Goal: Task Accomplishment & Management: Use online tool/utility

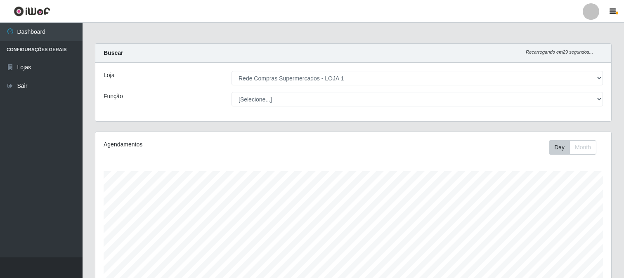
select select "158"
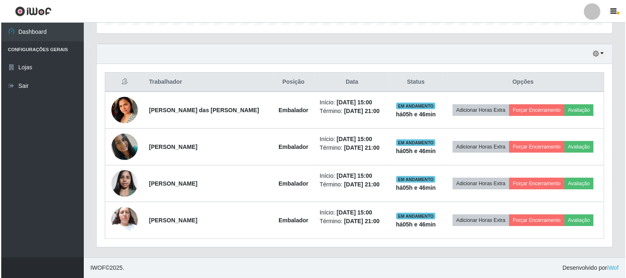
scroll to position [171, 516]
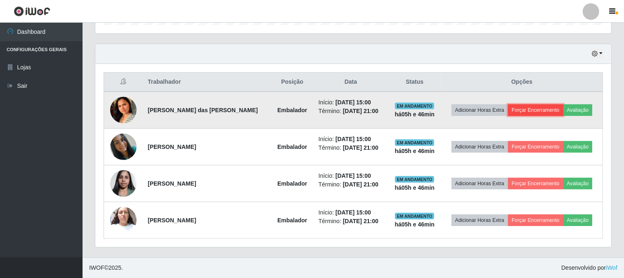
click at [546, 109] on button "Forçar Encerramento" at bounding box center [535, 110] width 55 height 12
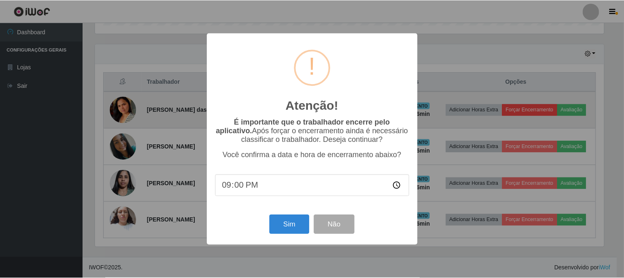
scroll to position [171, 511]
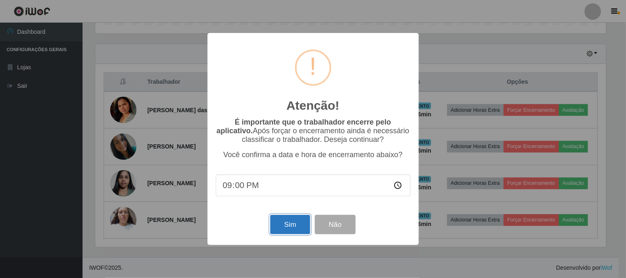
click at [291, 227] on button "Sim" at bounding box center [290, 224] width 40 height 19
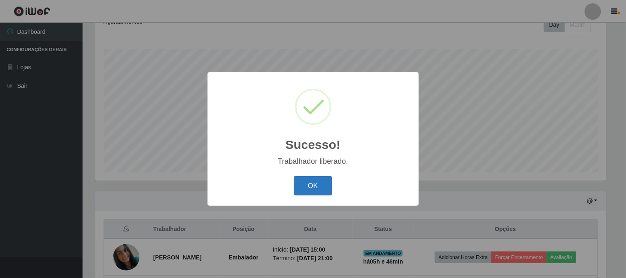
click at [321, 188] on button "OK" at bounding box center [313, 185] width 38 height 19
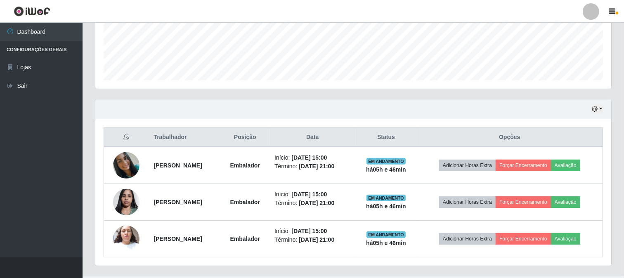
scroll to position [233, 0]
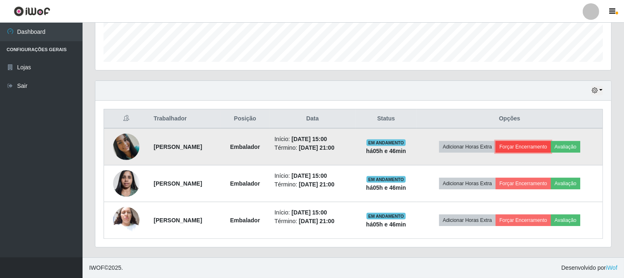
click at [537, 141] on button "Forçar Encerramento" at bounding box center [523, 147] width 55 height 12
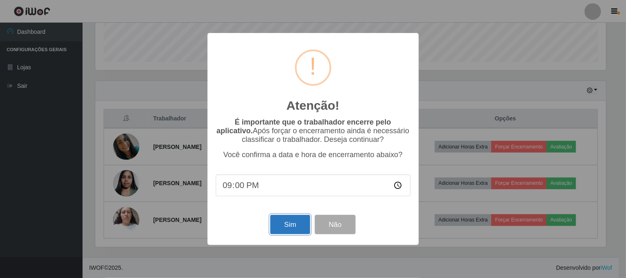
click at [283, 234] on button "Sim" at bounding box center [290, 224] width 40 height 19
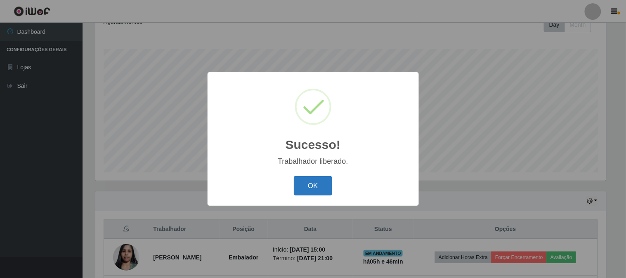
click at [315, 184] on button "OK" at bounding box center [313, 185] width 38 height 19
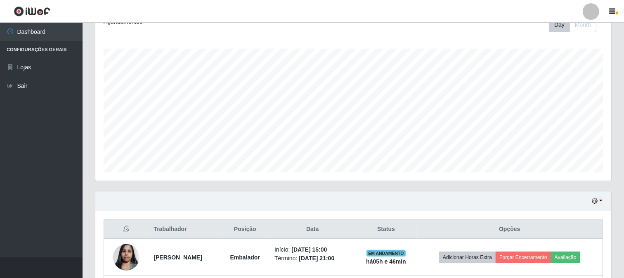
scroll to position [196, 0]
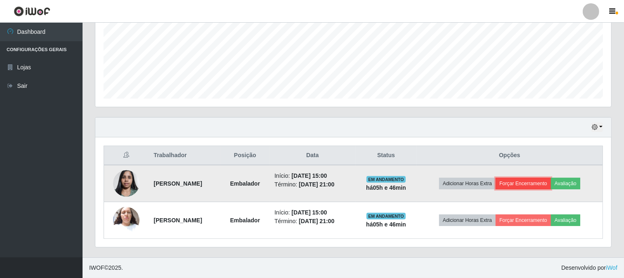
click at [533, 185] on button "Forçar Encerramento" at bounding box center [523, 184] width 55 height 12
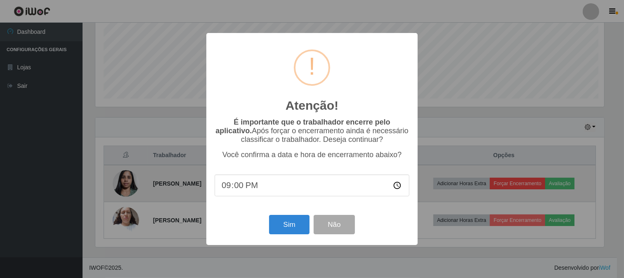
scroll to position [171, 511]
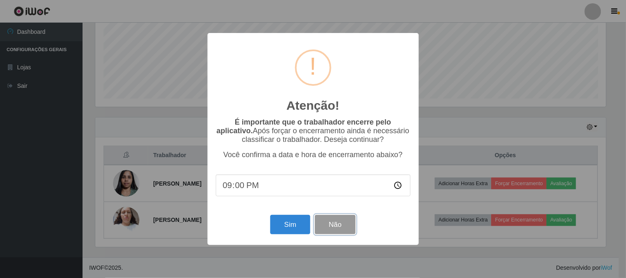
click at [322, 233] on button "Não" at bounding box center [335, 224] width 41 height 19
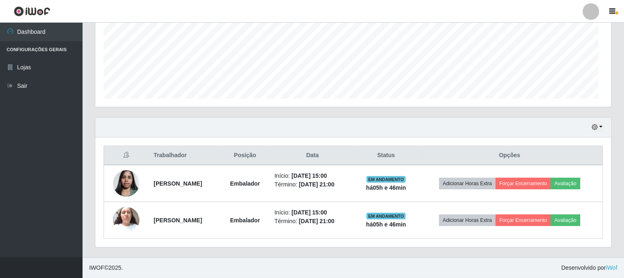
scroll to position [171, 516]
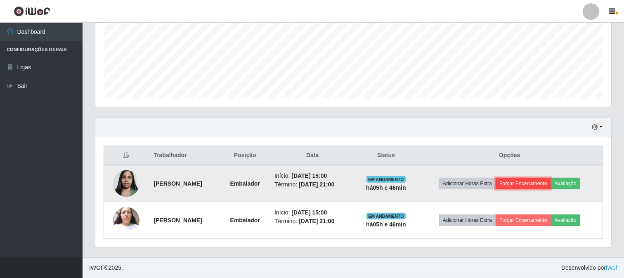
click at [514, 185] on button "Forçar Encerramento" at bounding box center [523, 184] width 55 height 12
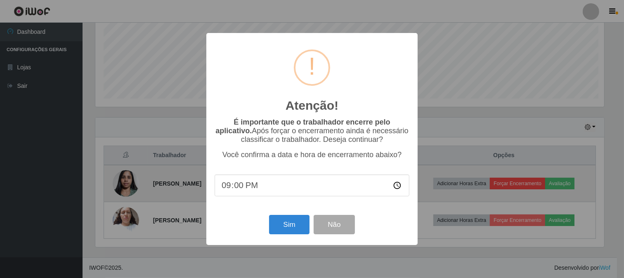
scroll to position [171, 511]
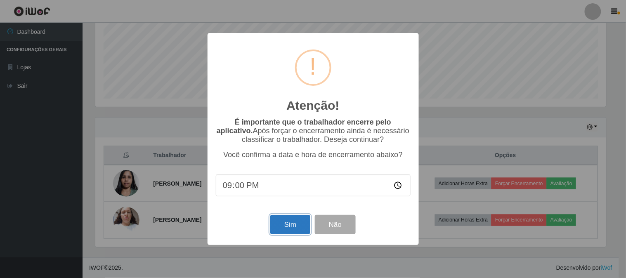
click at [298, 232] on button "Sim" at bounding box center [290, 224] width 40 height 19
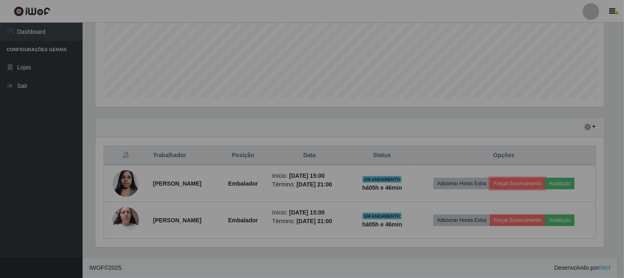
scroll to position [0, 0]
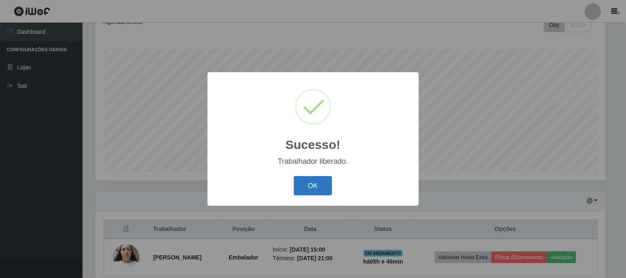
click at [312, 196] on button "OK" at bounding box center [313, 185] width 38 height 19
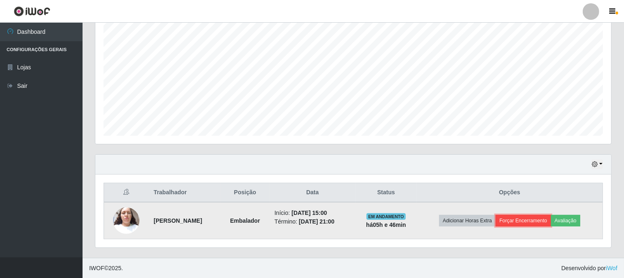
click at [537, 221] on button "Forçar Encerramento" at bounding box center [523, 221] width 55 height 12
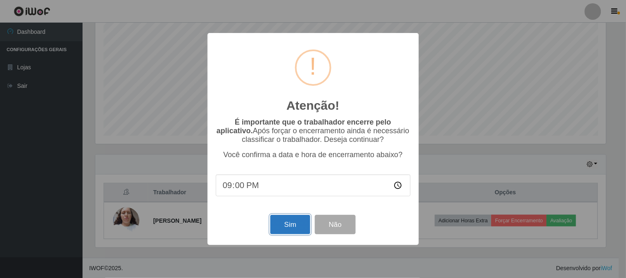
click at [302, 224] on button "Sim" at bounding box center [290, 224] width 40 height 19
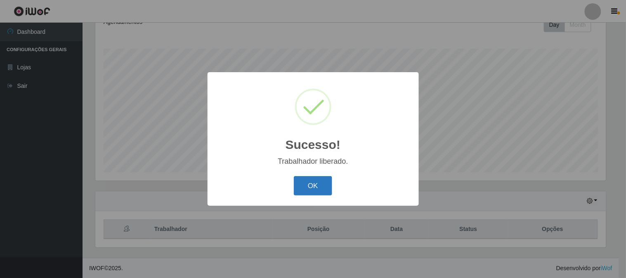
click at [313, 189] on button "OK" at bounding box center [313, 185] width 38 height 19
